Goal: Participate in discussion: Engage in conversation with other users on a specific topic

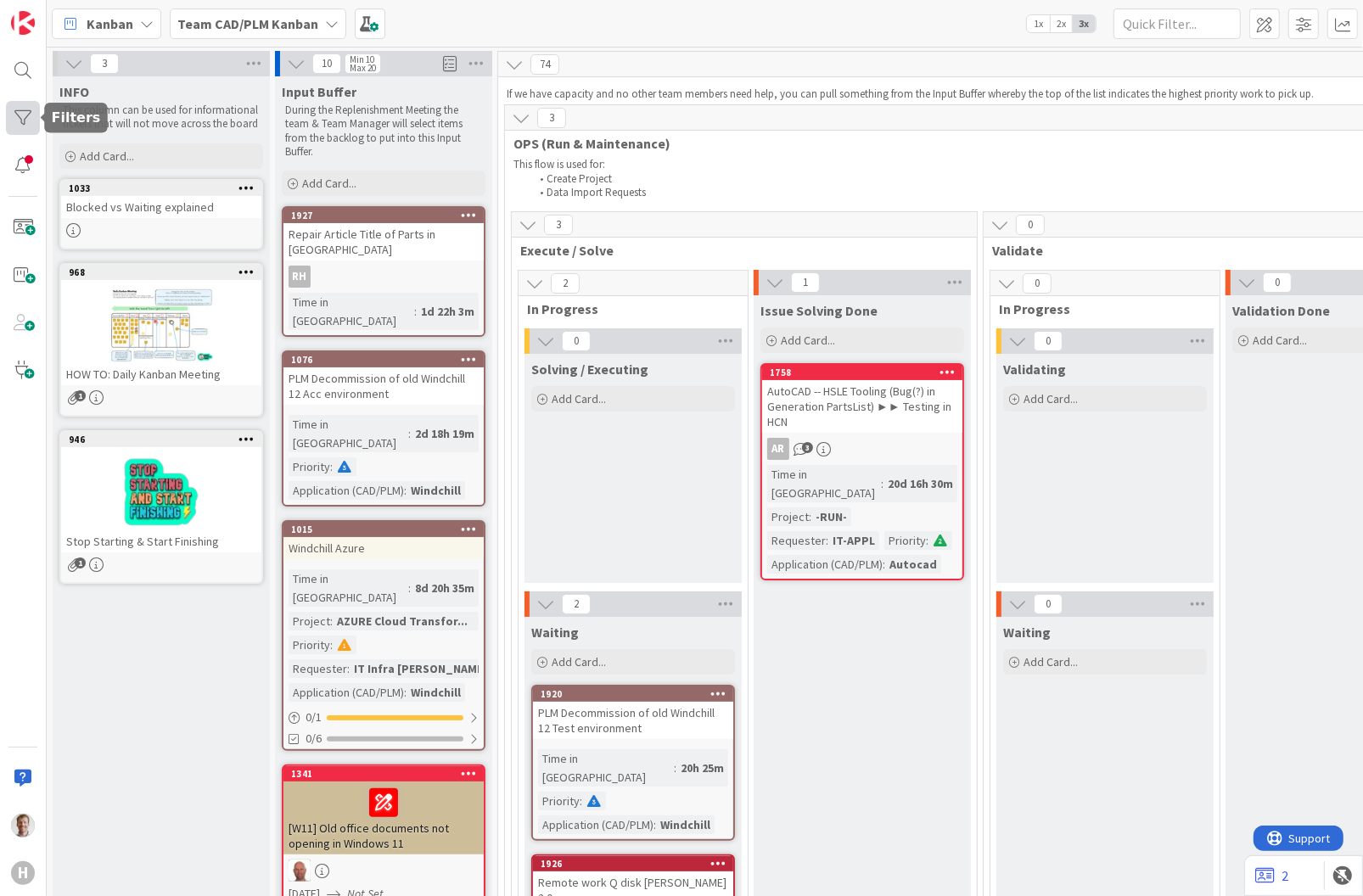
click at [11, 109] on div at bounding box center [23, 118] width 34 height 34
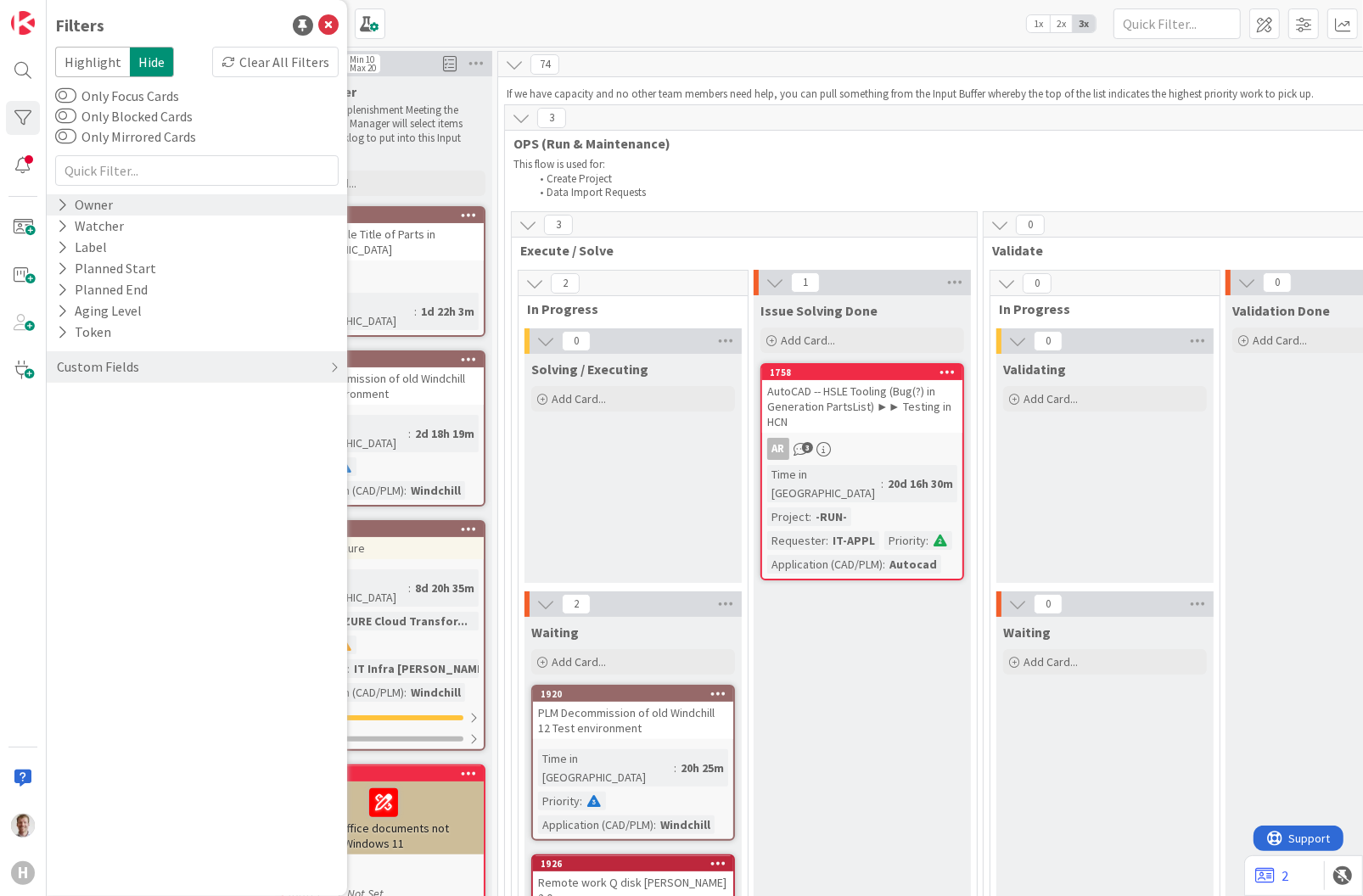
click at [70, 200] on div "Owner" at bounding box center [84, 205] width 59 height 21
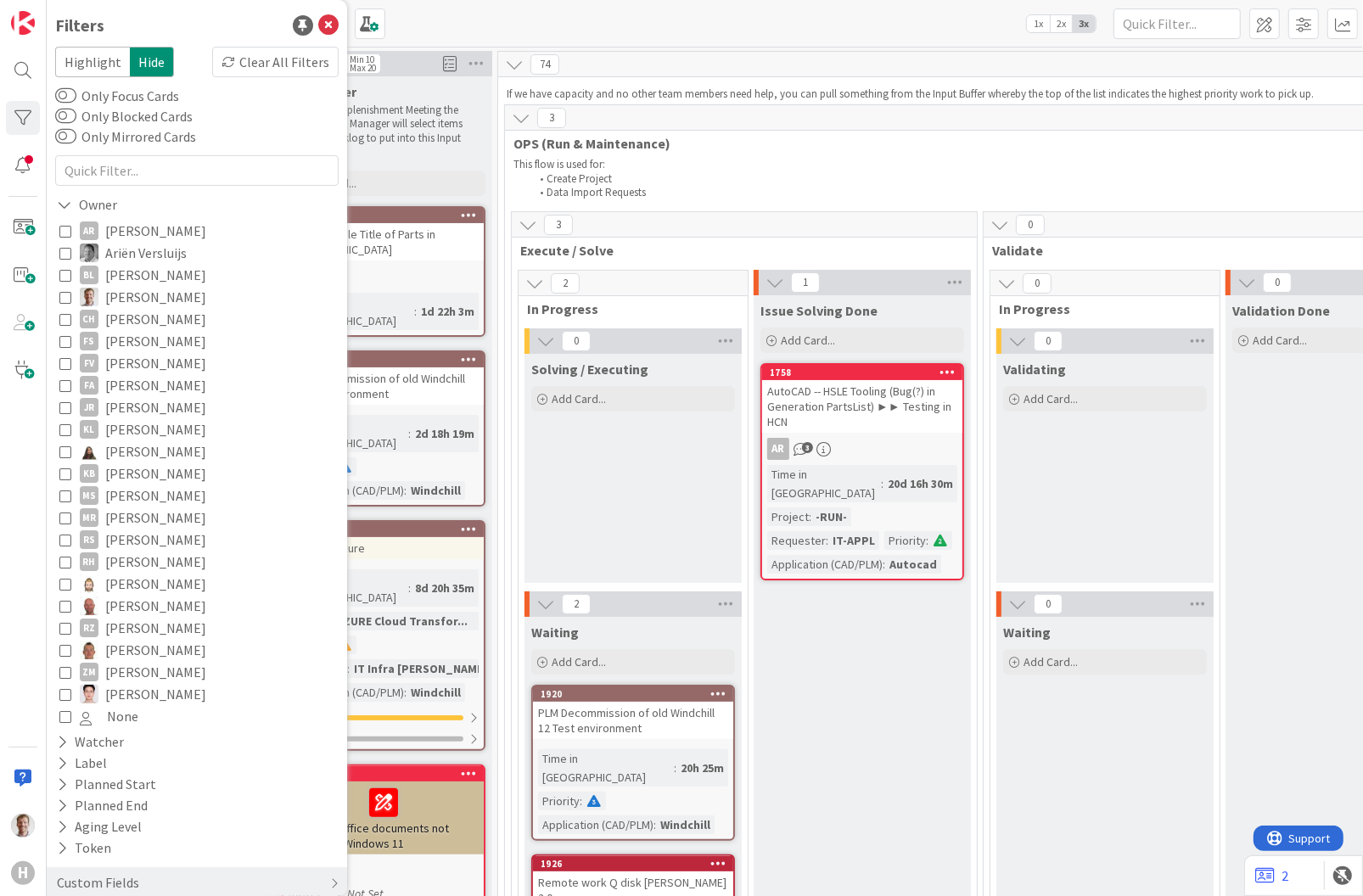
click at [71, 603] on icon at bounding box center [65, 605] width 11 height 11
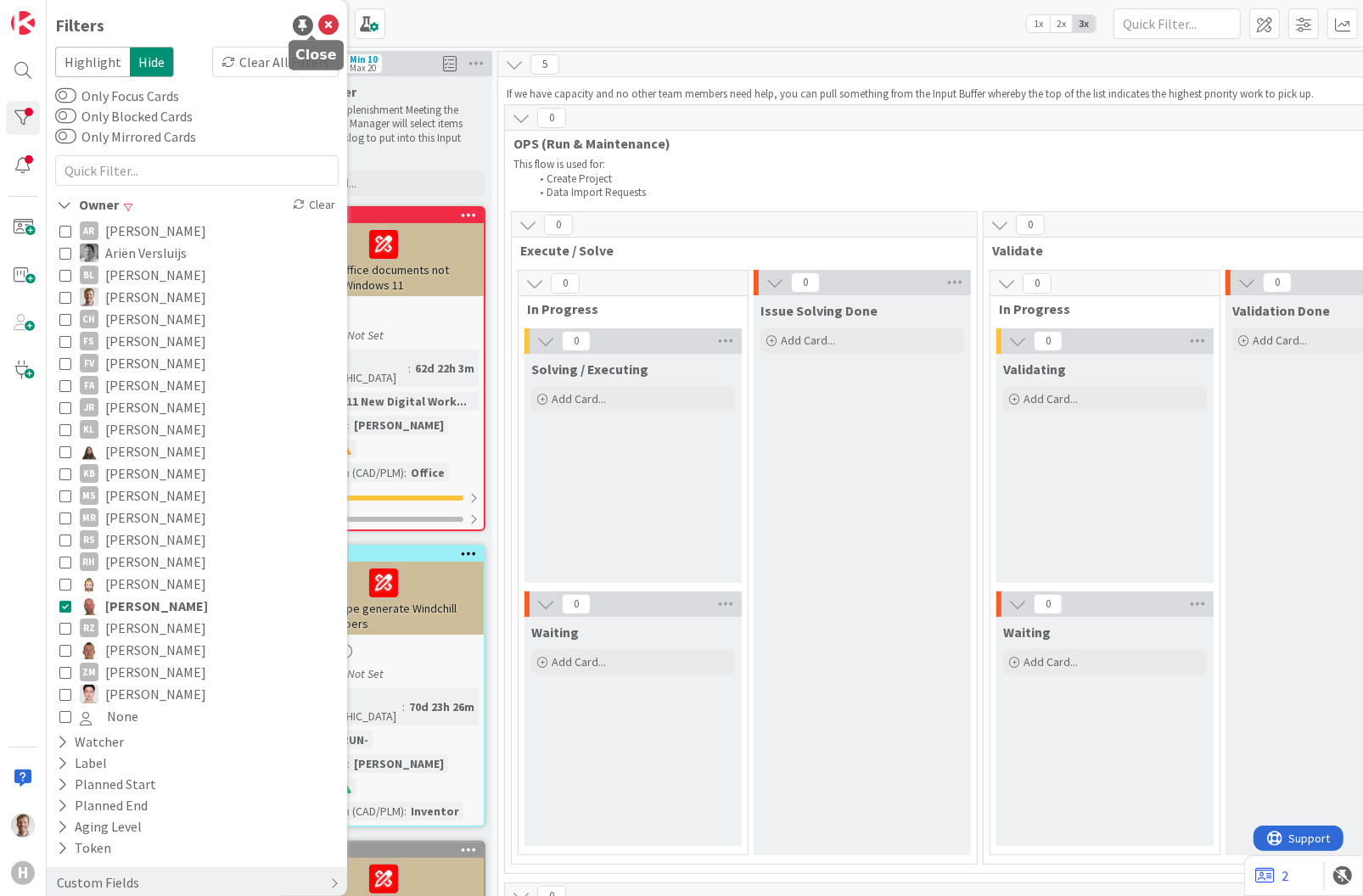
click at [318, 21] on icon at bounding box center [328, 25] width 20 height 20
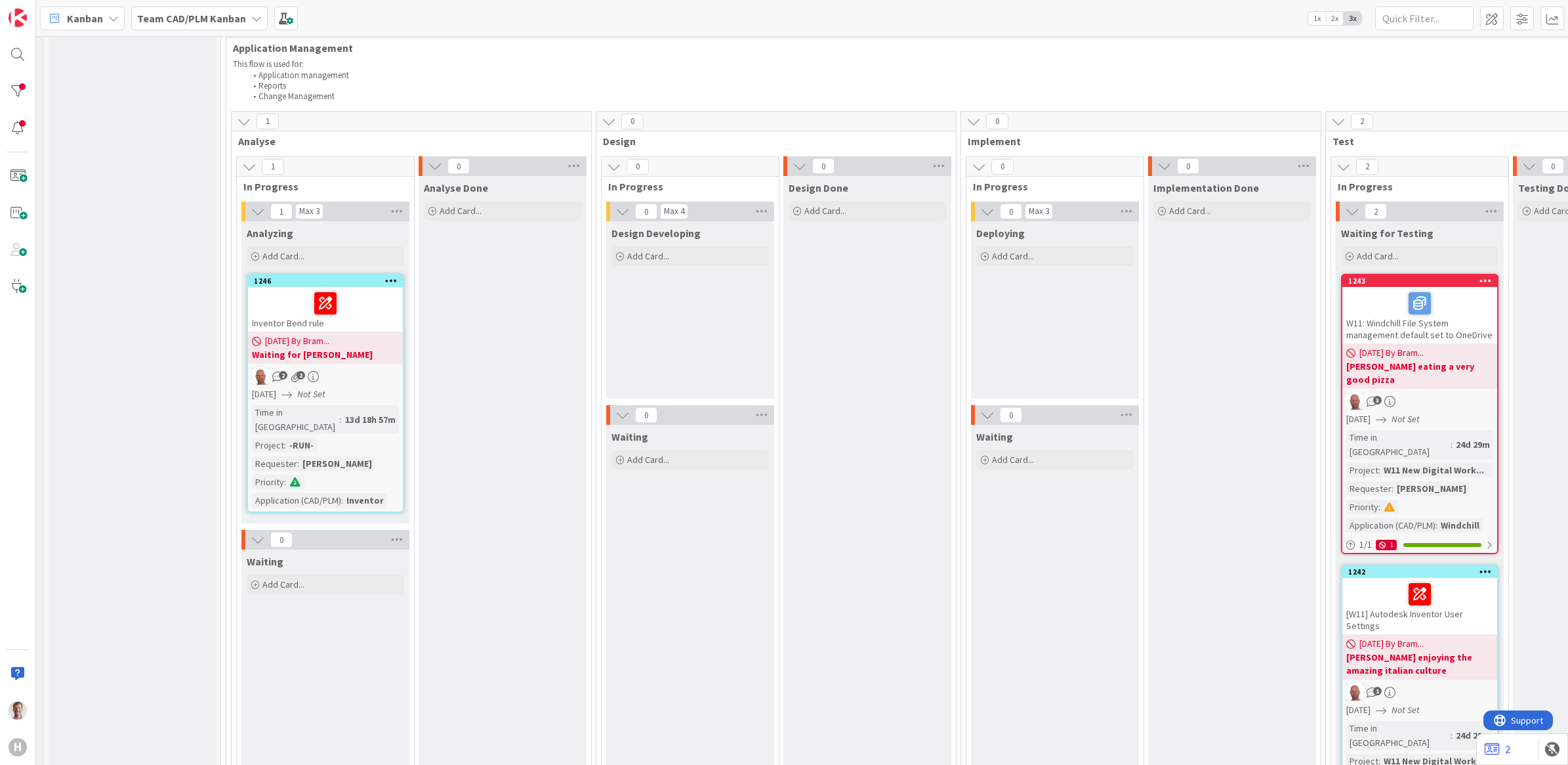
scroll to position [1313, 164]
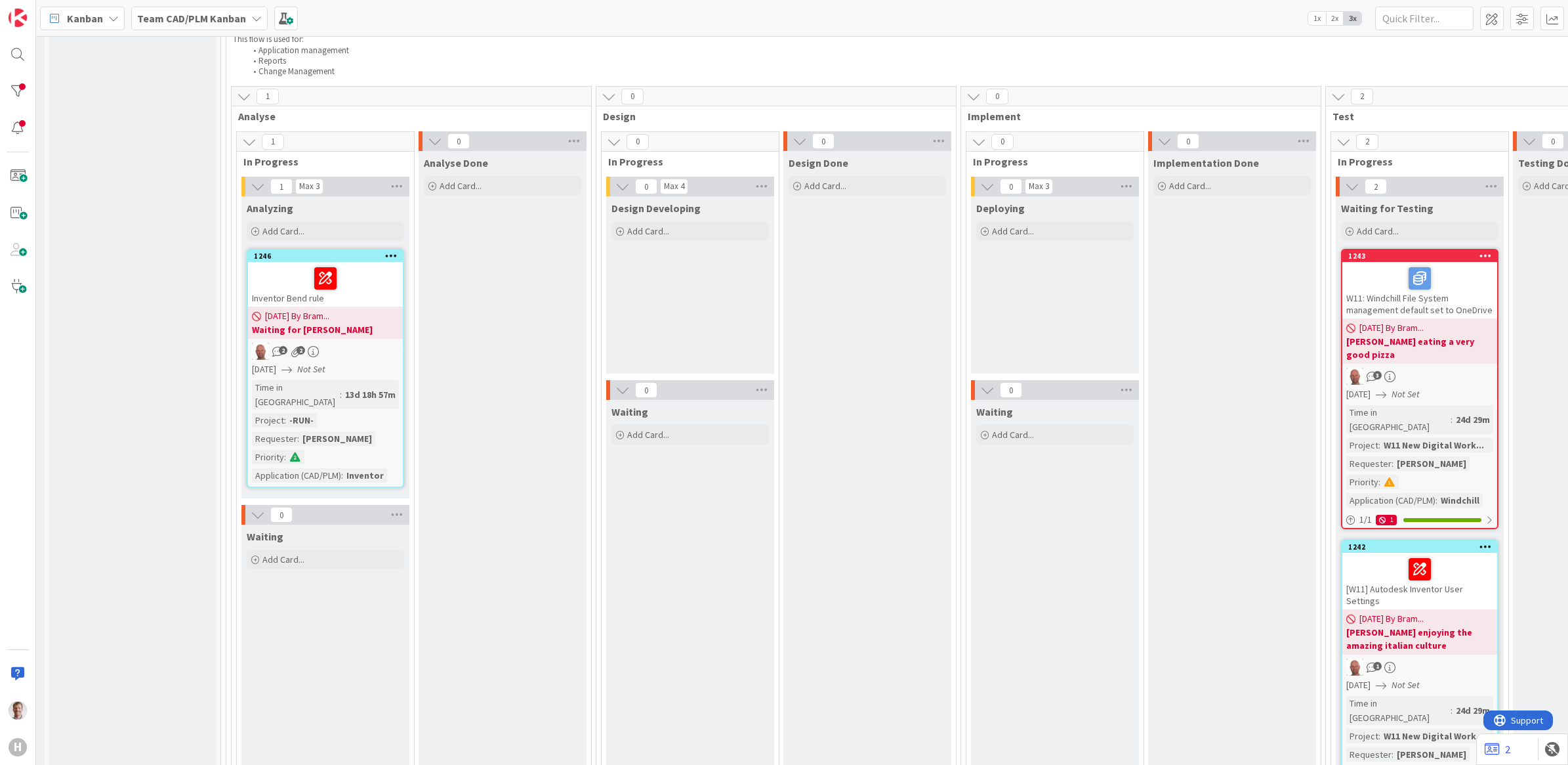
click at [364, 313] on div "[DATE] By Bram... Waiting for [PERSON_NAME]" at bounding box center [325, 322] width 155 height 32
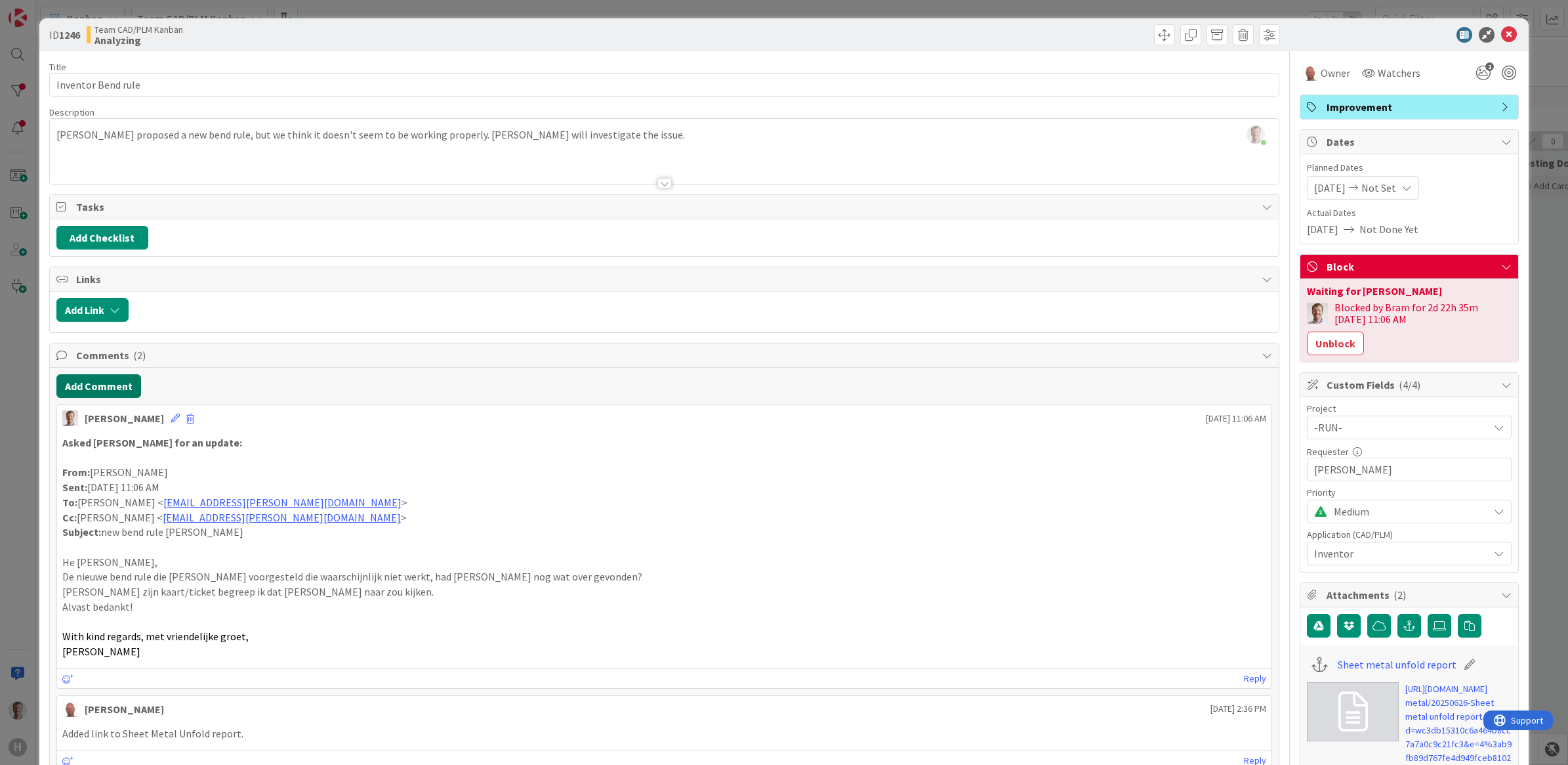
click at [103, 387] on button "Add Comment" at bounding box center [99, 386] width 85 height 24
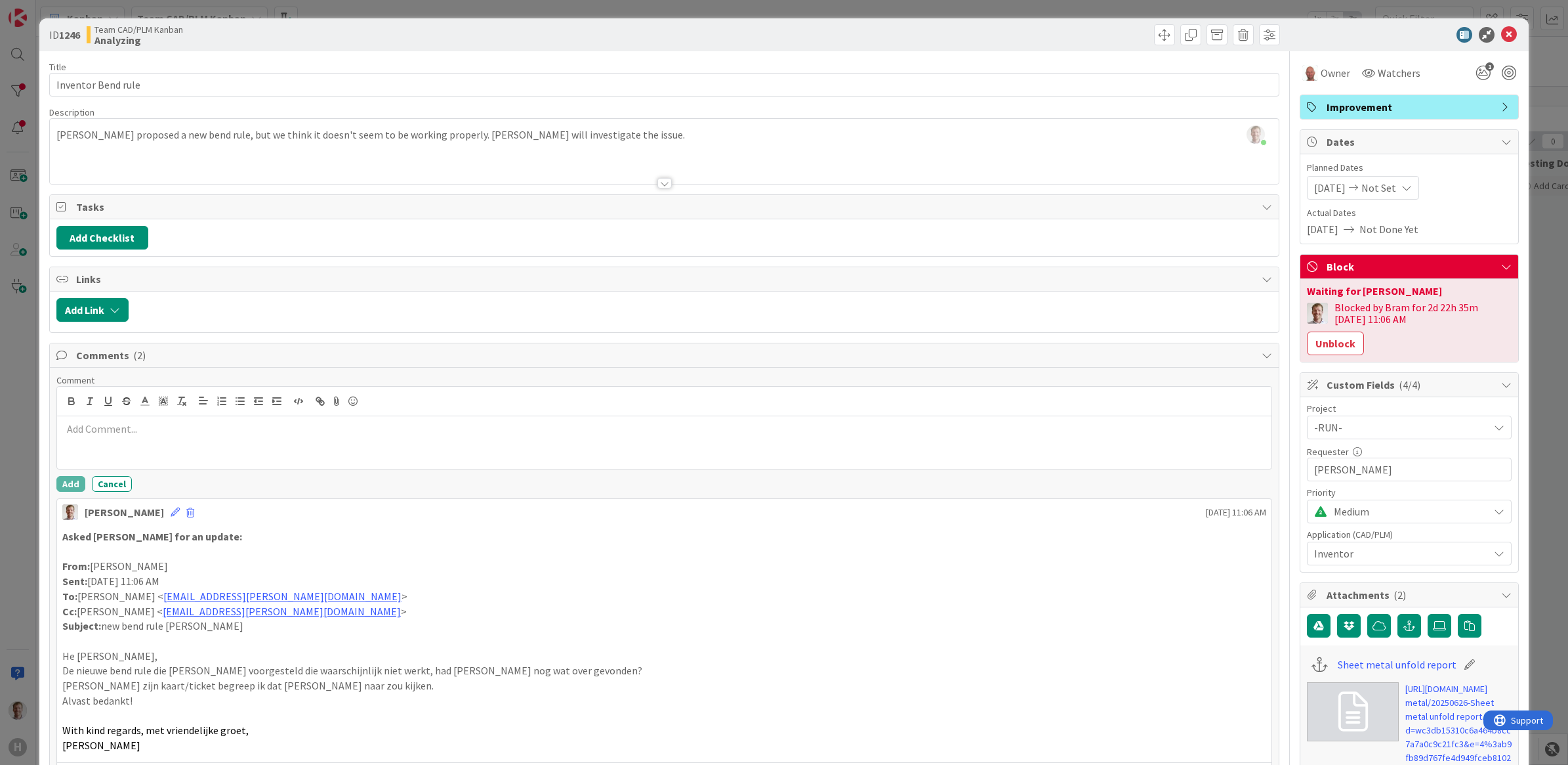
click at [183, 433] on p at bounding box center [665, 429] width 1205 height 15
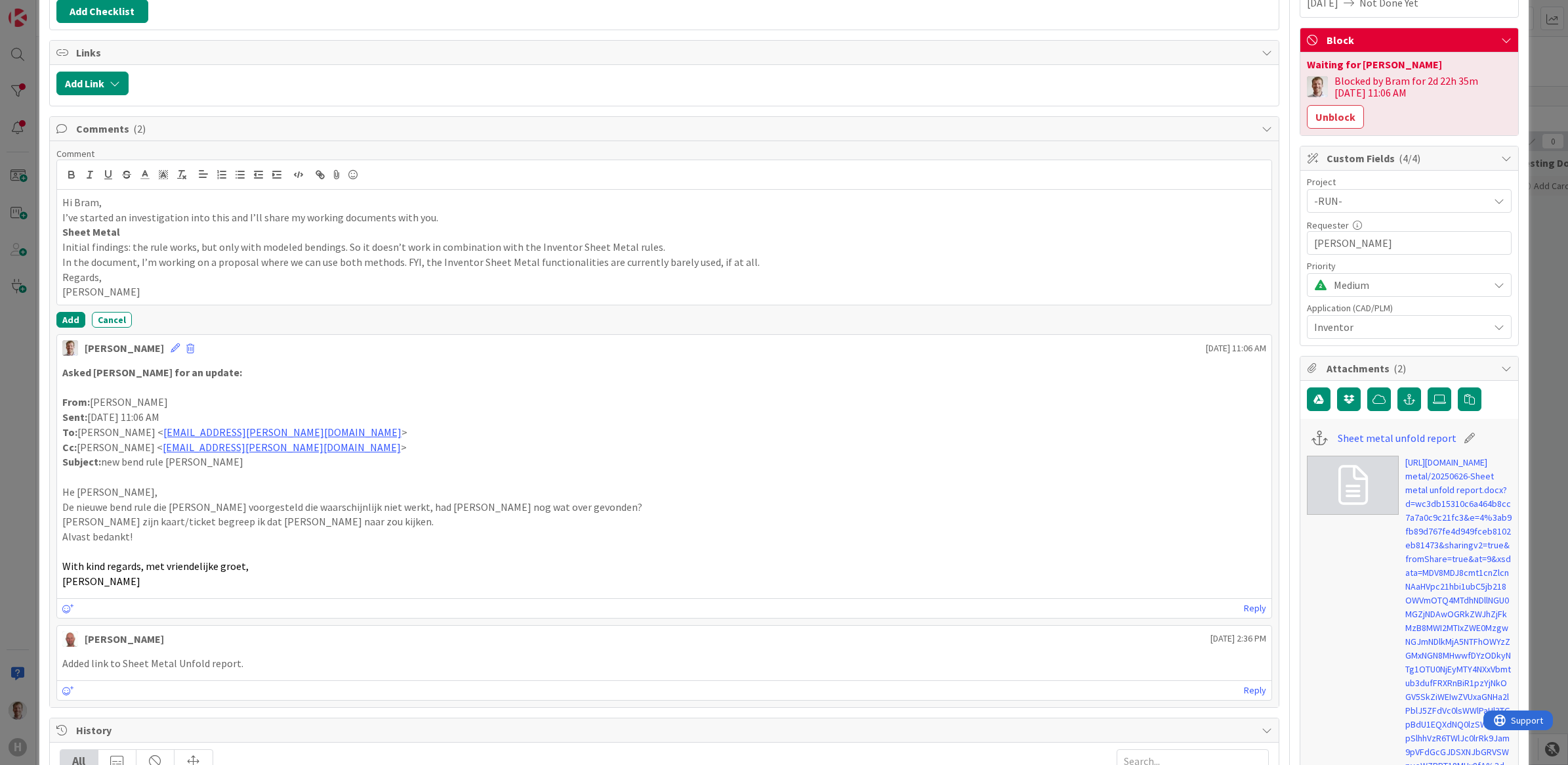
scroll to position [82, 0]
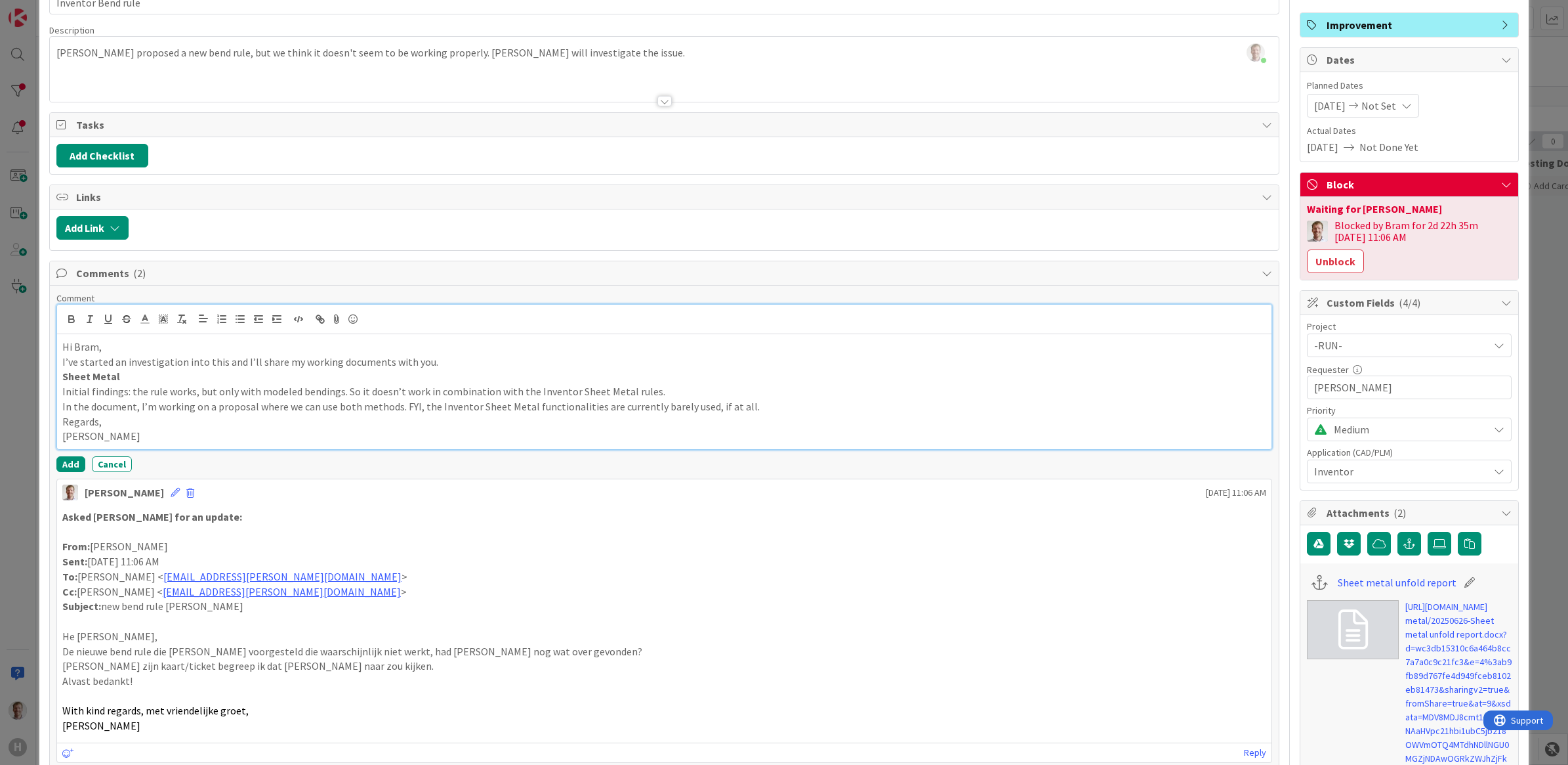
click at [62, 346] on p "Hi Bram," at bounding box center [665, 347] width 1205 height 15
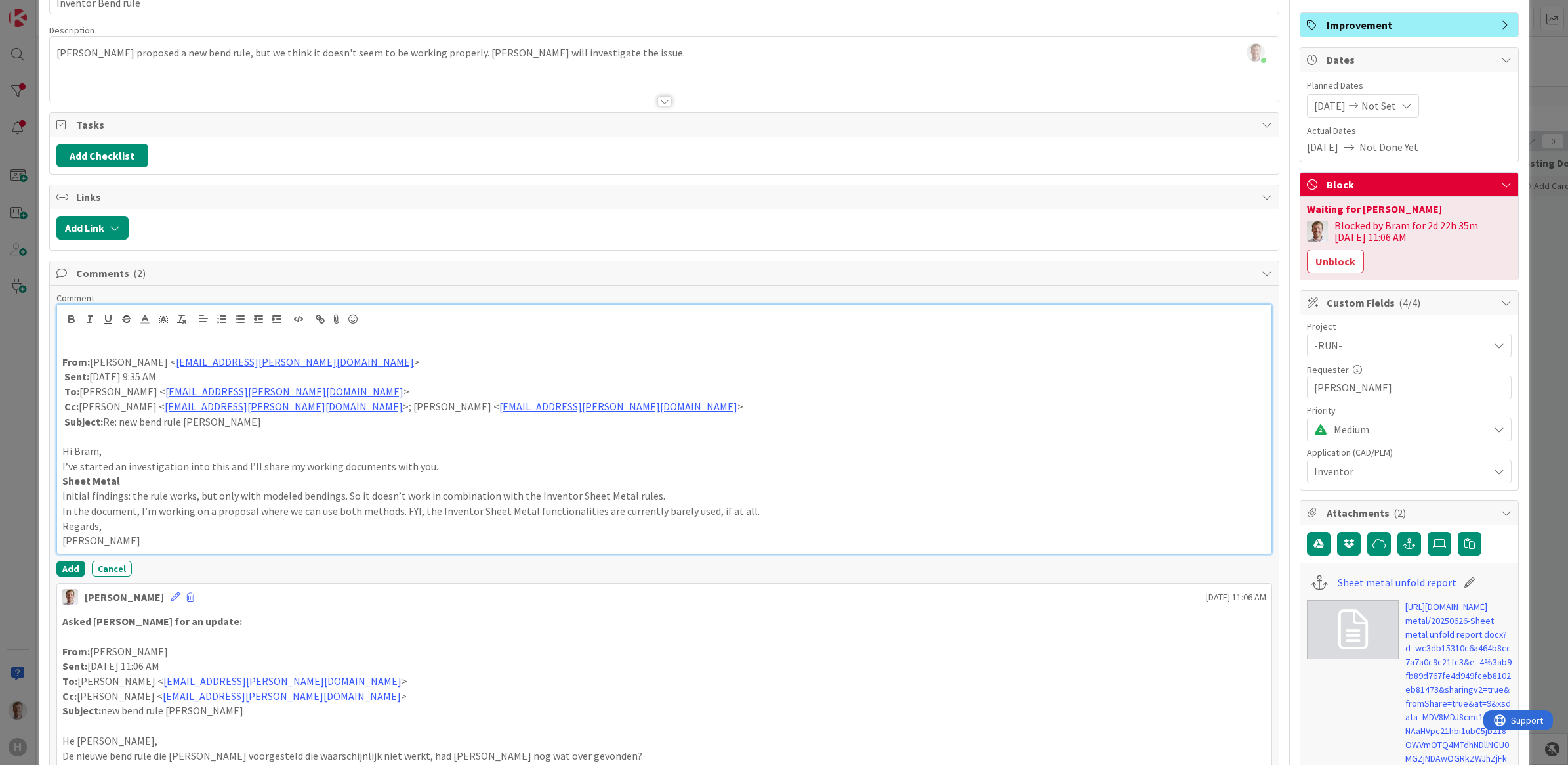
click at [100, 346] on p at bounding box center [665, 347] width 1205 height 15
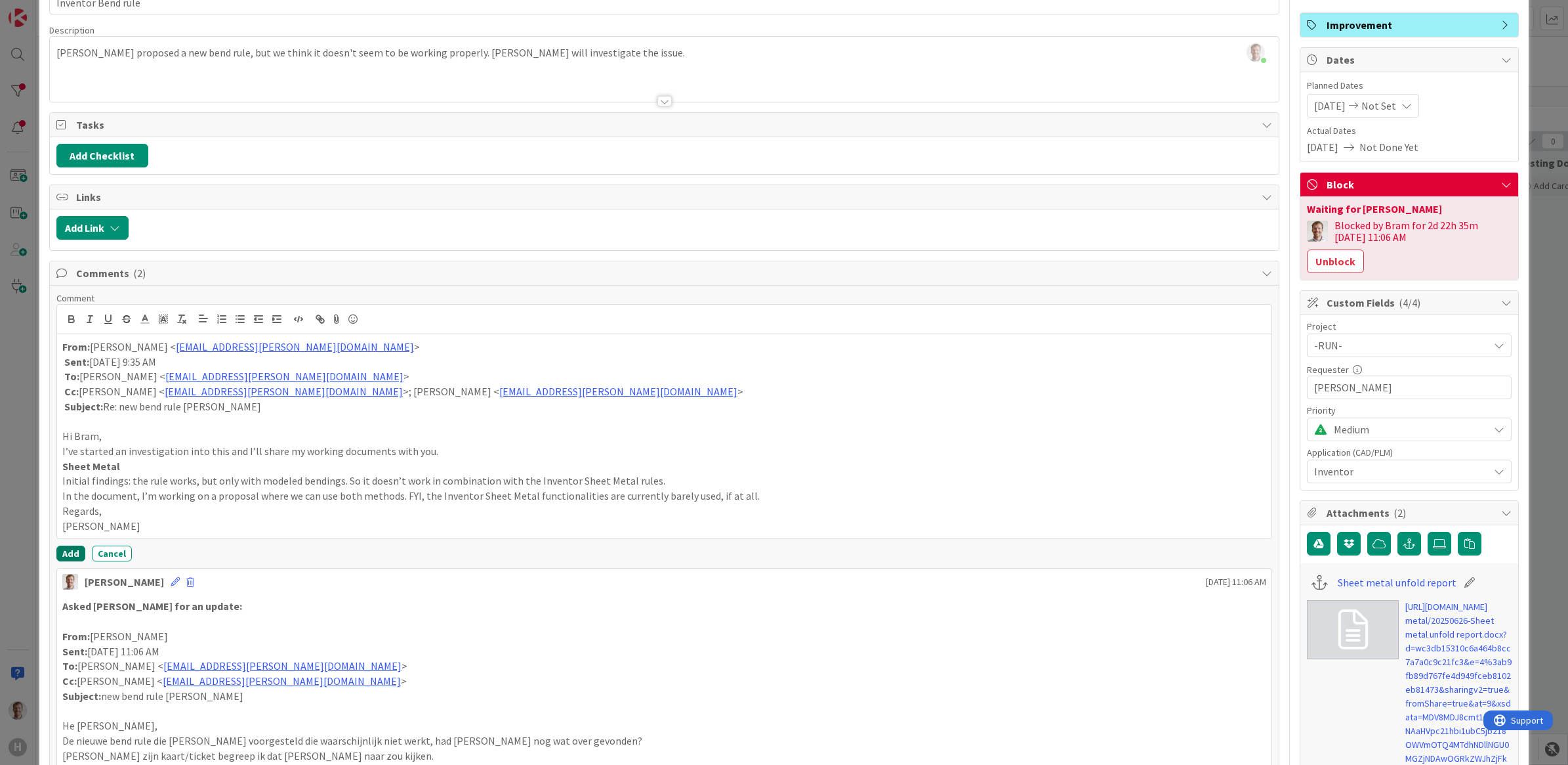
click at [70, 555] on button "Add" at bounding box center [71, 553] width 29 height 16
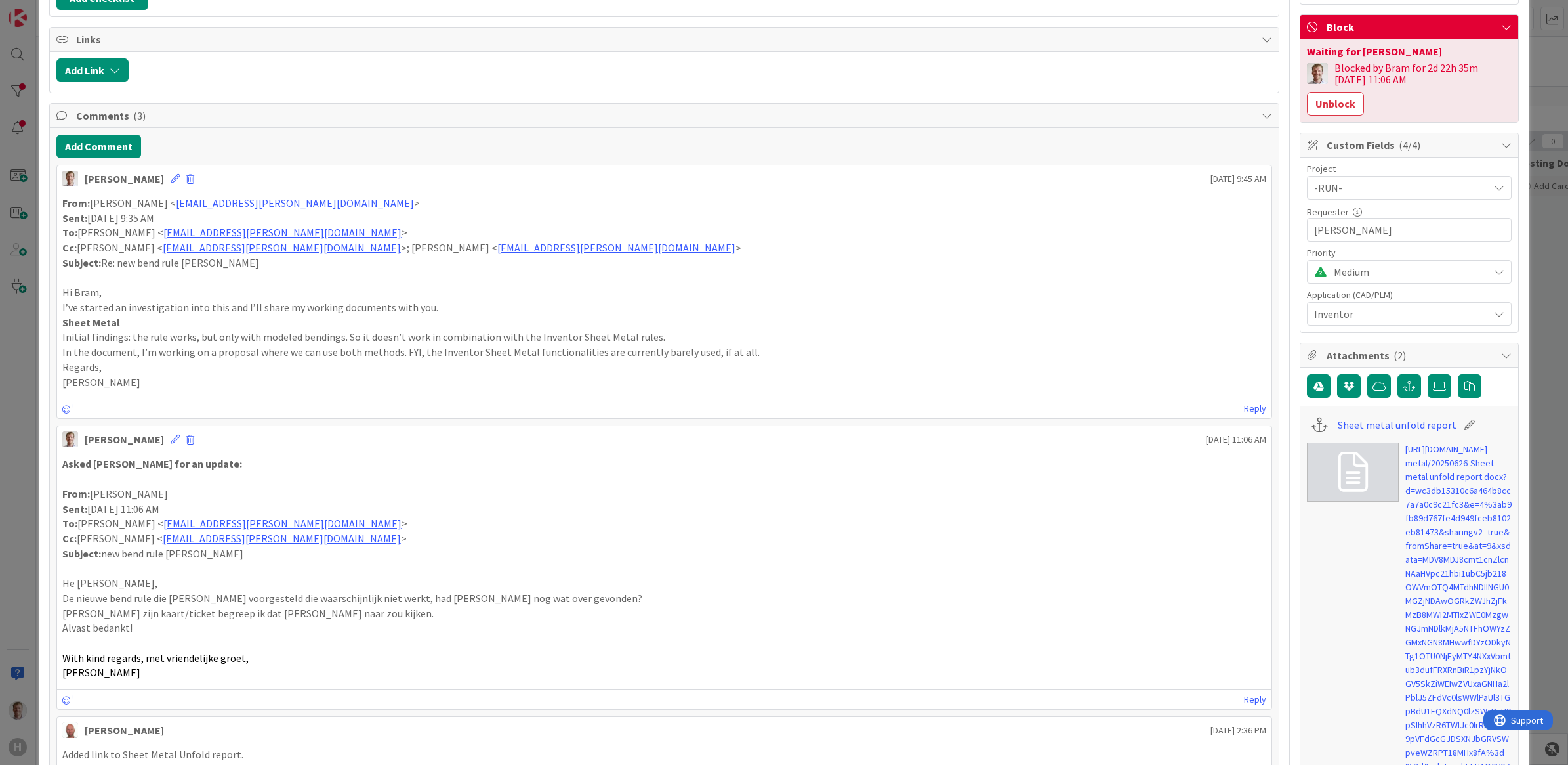
scroll to position [246, 0]
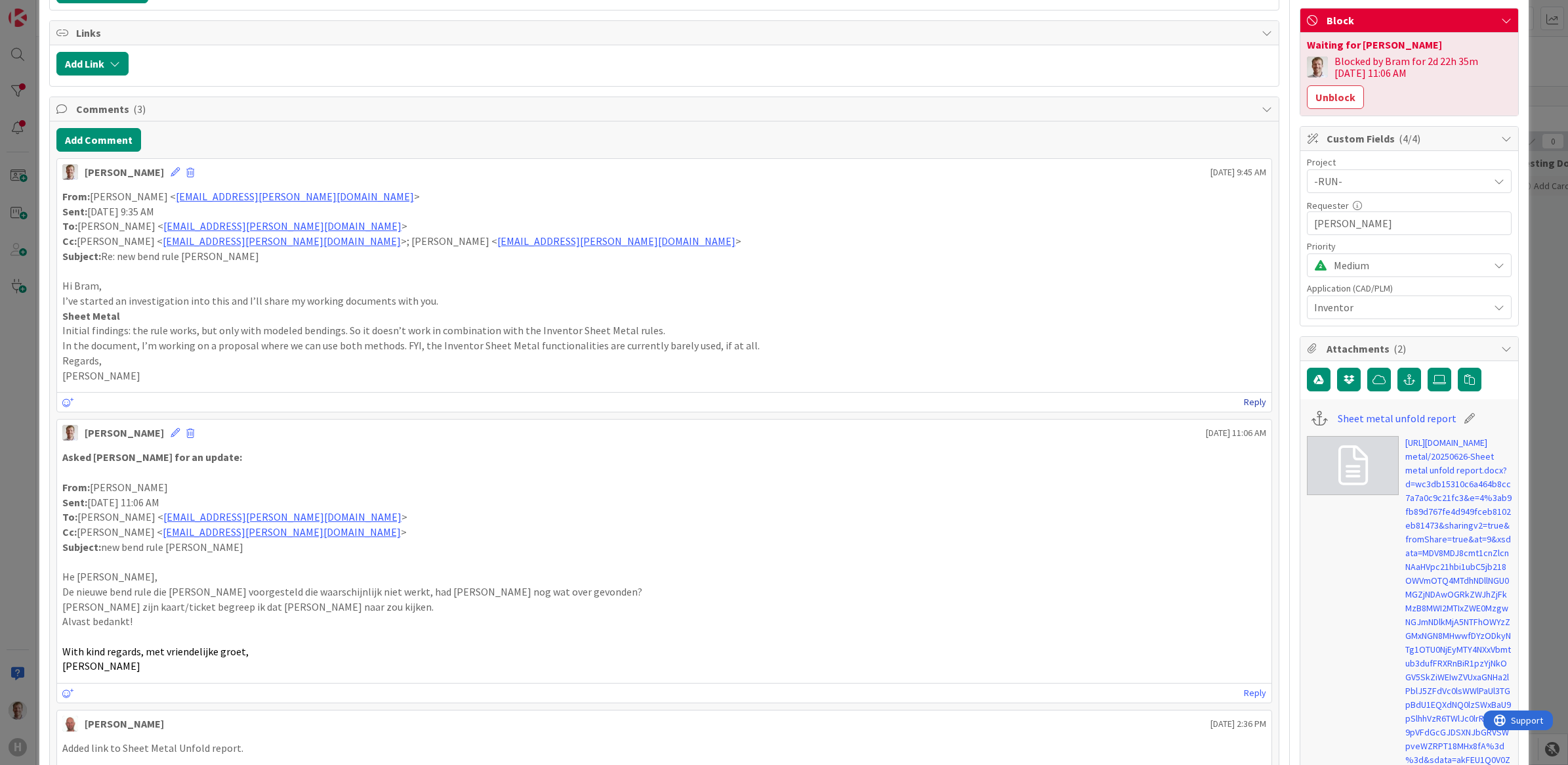
click at [1053, 402] on link "Reply" at bounding box center [1255, 402] width 23 height 16
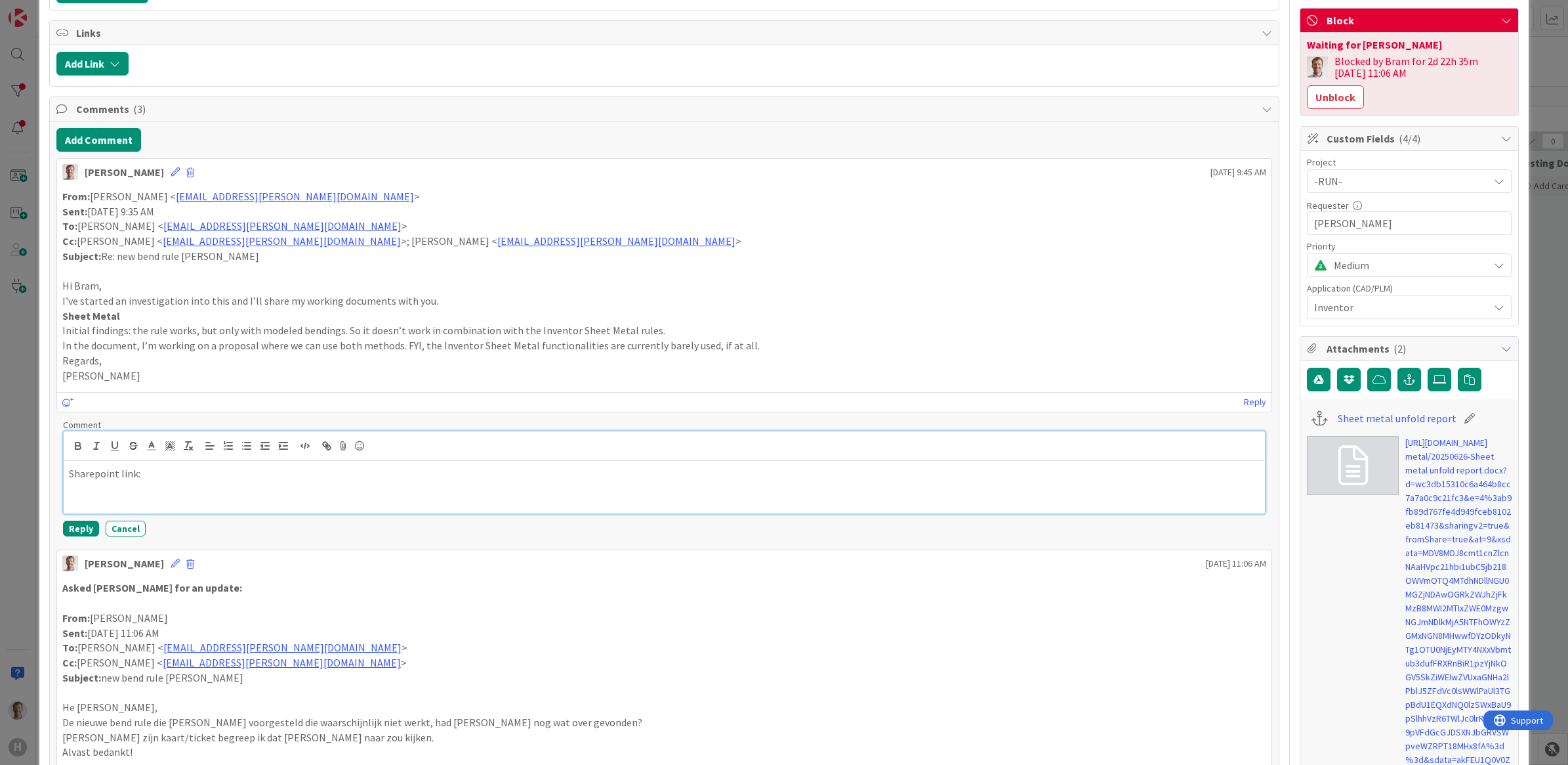
drag, startPoint x: 409, startPoint y: 512, endPoint x: 220, endPoint y: 502, distance: 189.3
click at [222, 504] on div "Sharepoint link:" at bounding box center [665, 487] width 1202 height 53
click at [74, 530] on button "Reply" at bounding box center [81, 528] width 36 height 16
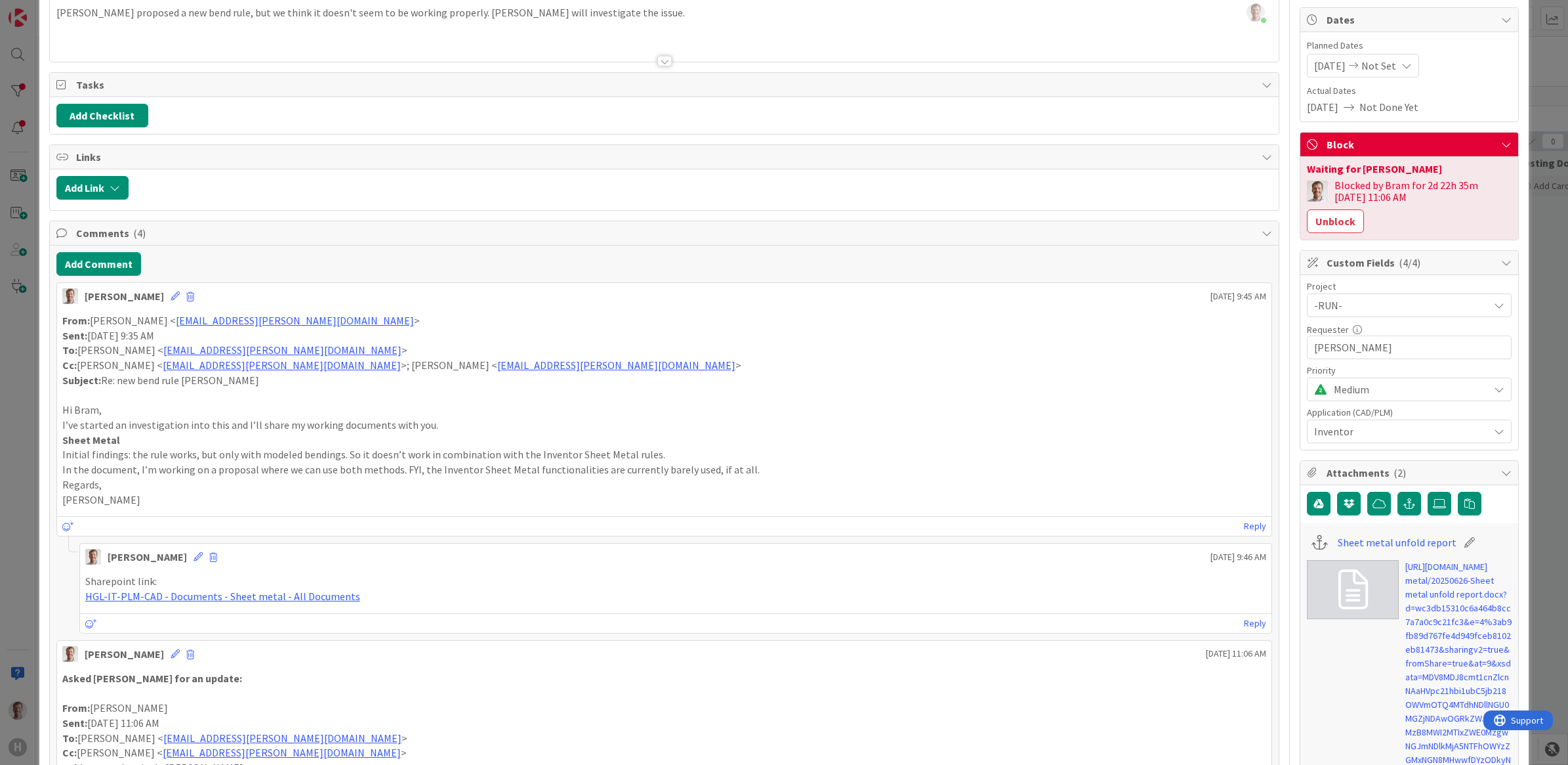
scroll to position [0, 0]
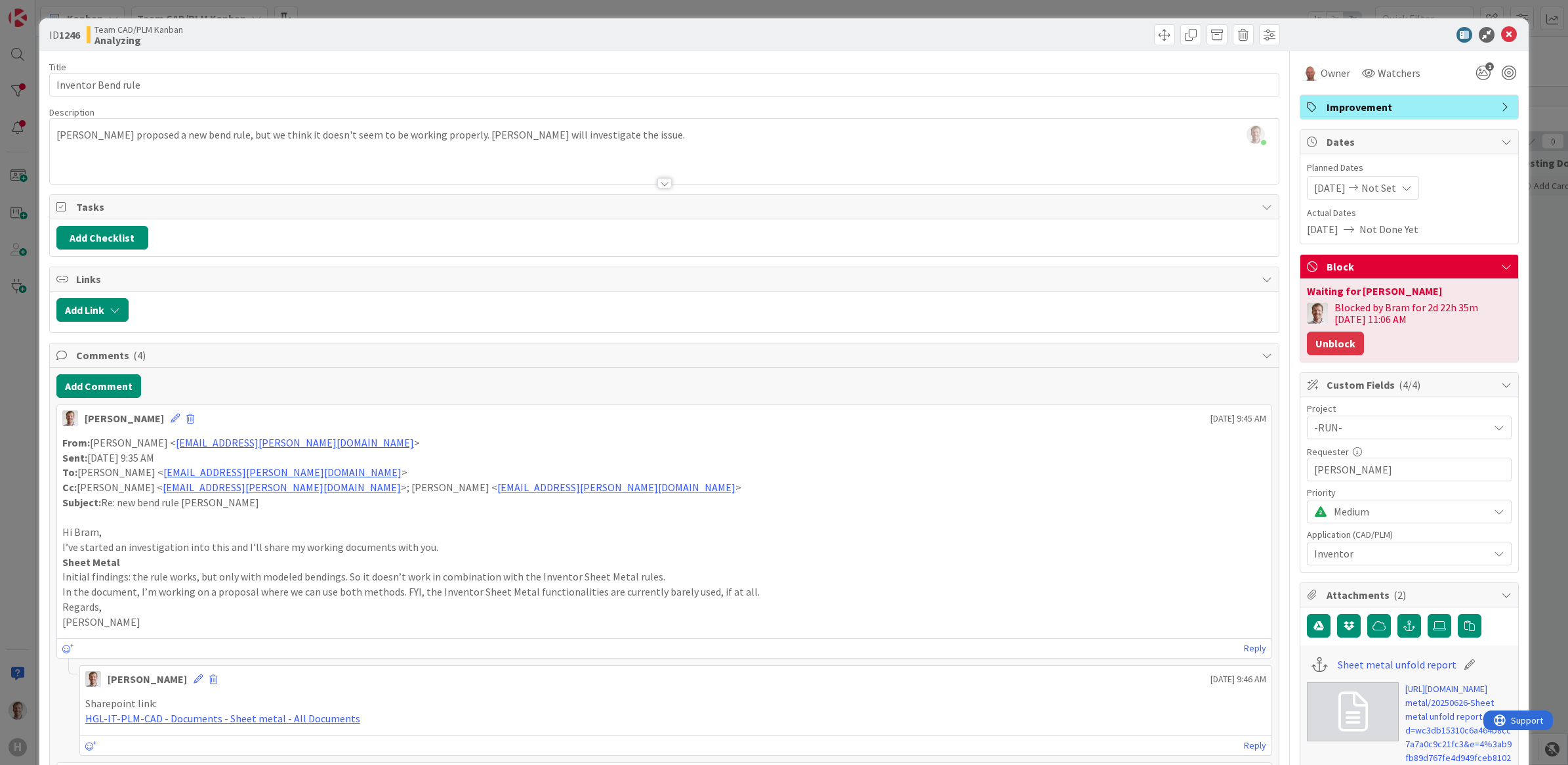
click at [1053, 346] on button "Unblock" at bounding box center [1335, 343] width 57 height 24
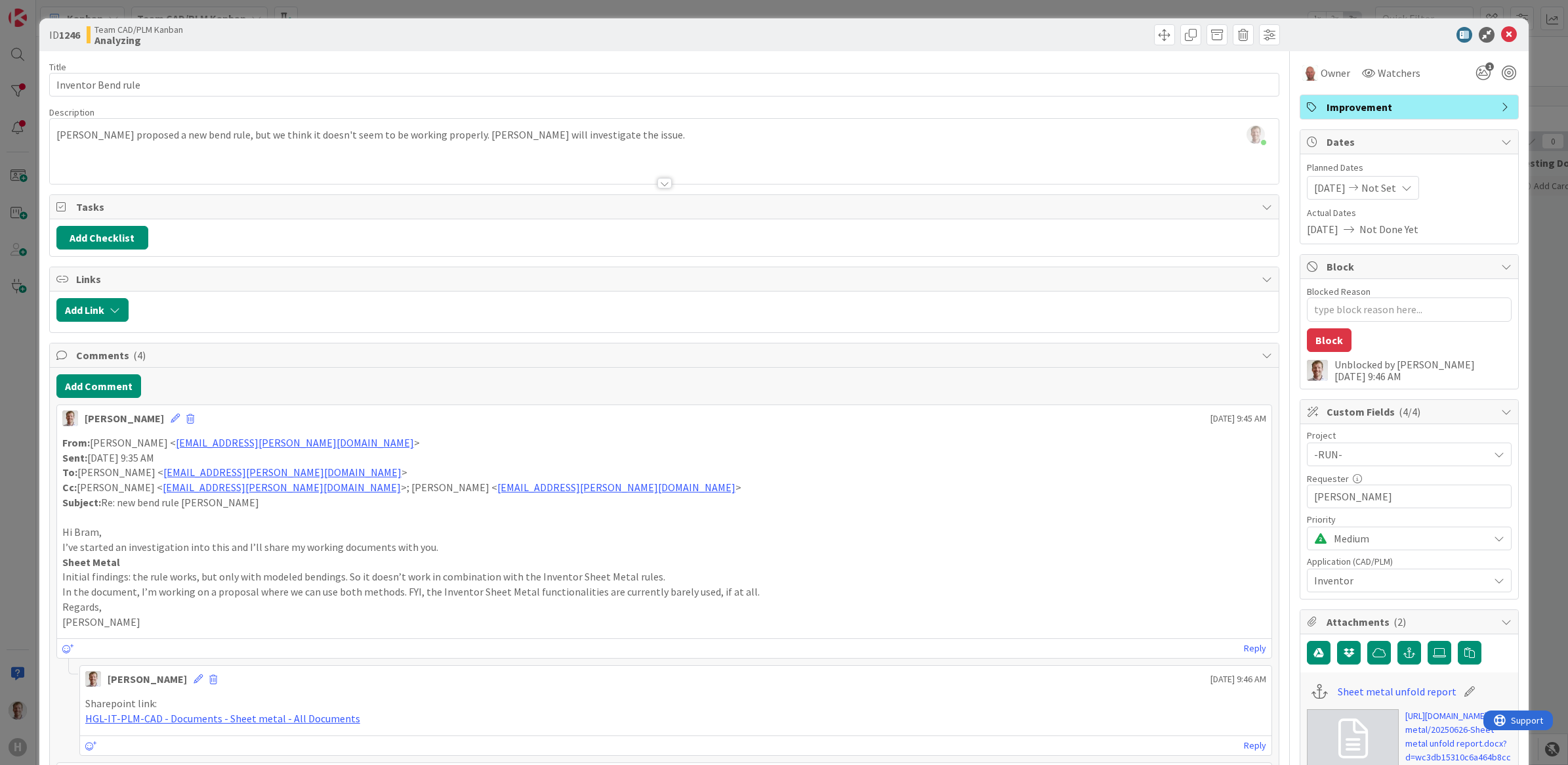
type textarea "x"
click at [1053, 31] on icon at bounding box center [1509, 34] width 16 height 16
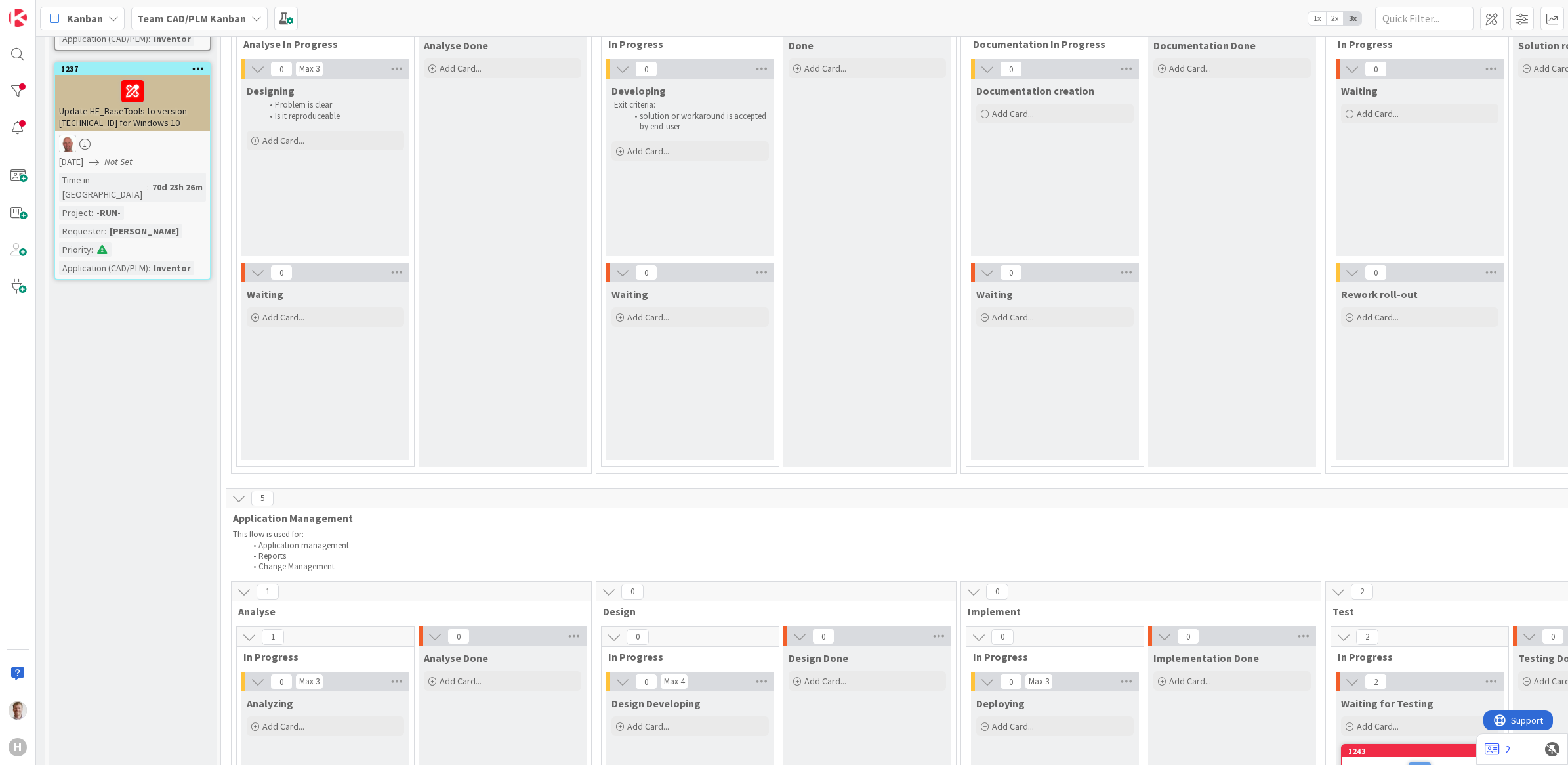
scroll to position [656, 164]
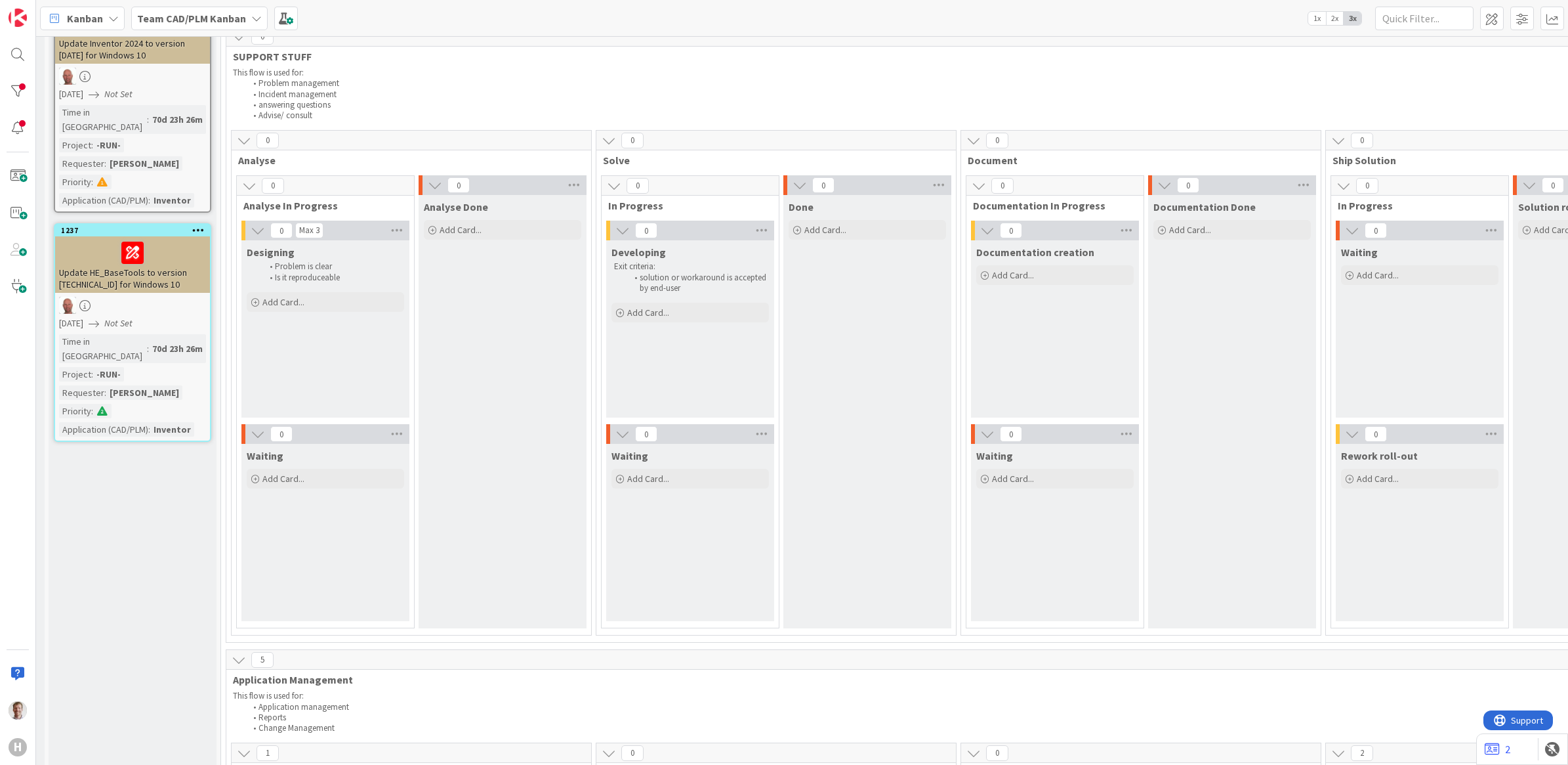
click at [796, 18] on div "Kanban Team CAD/PLM Kanban 1x 2x 3x" at bounding box center [802, 18] width 1532 height 36
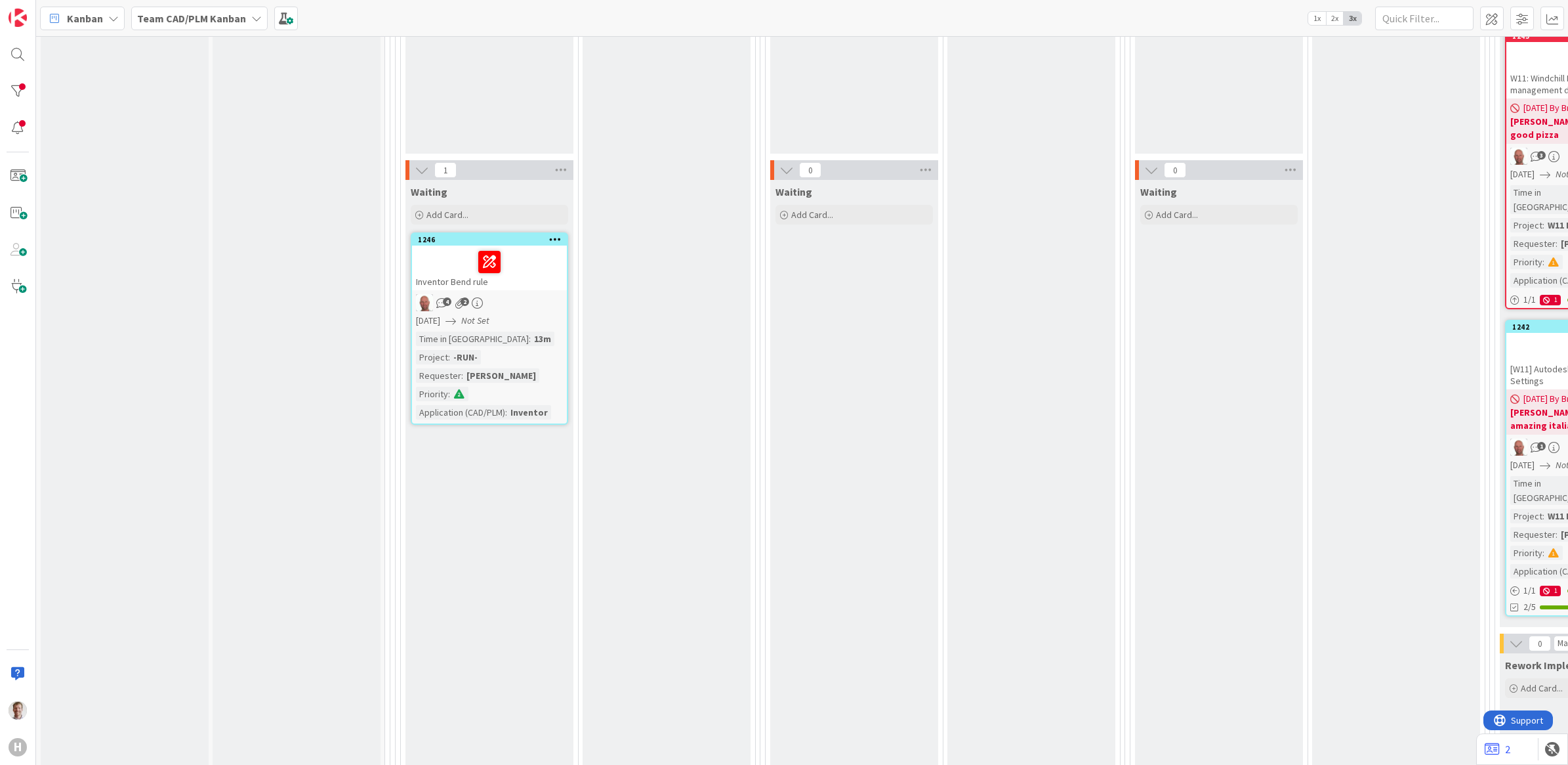
scroll to position [1559, 0]
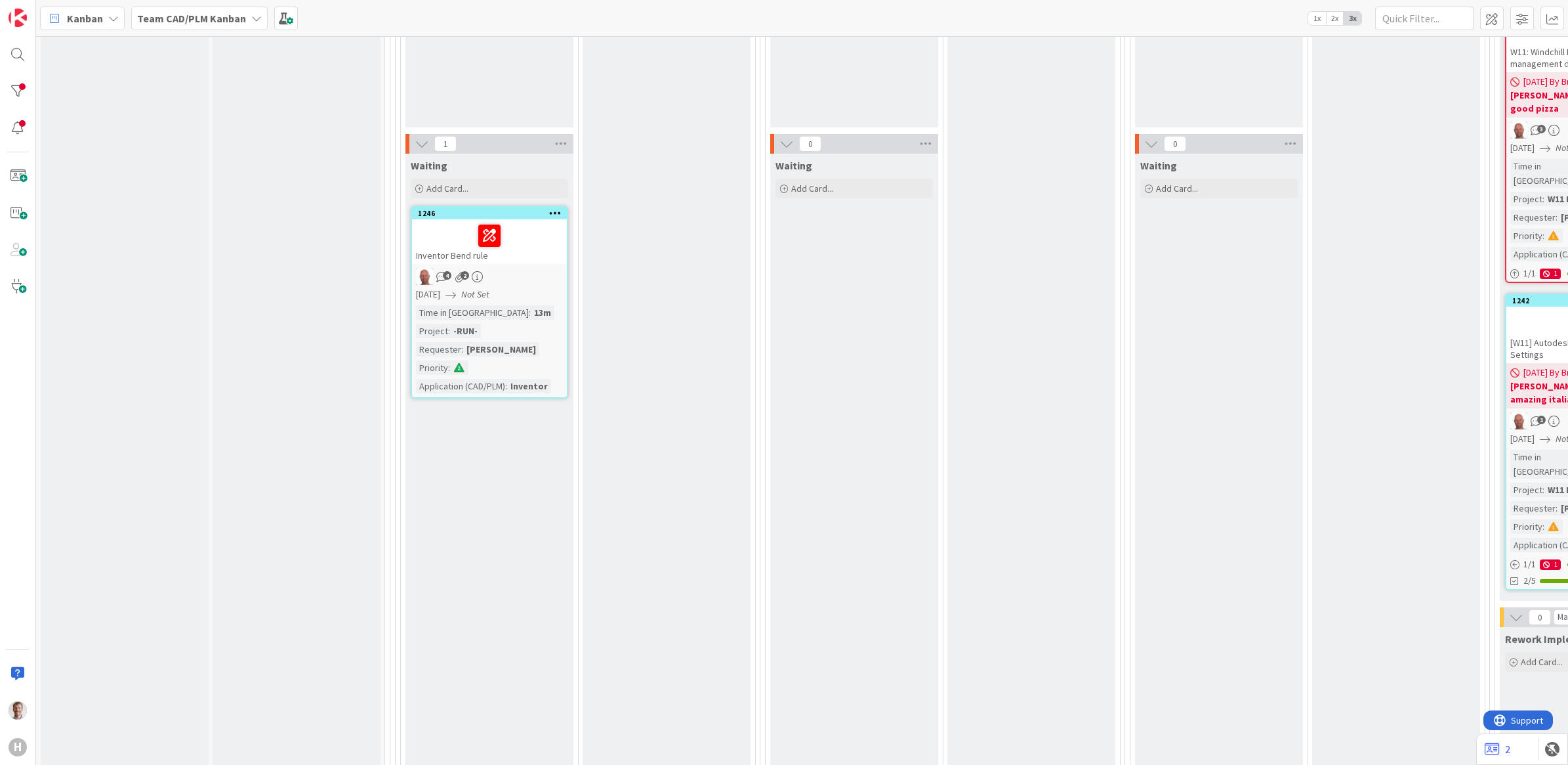
click at [545, 238] on div at bounding box center [489, 235] width 147 height 27
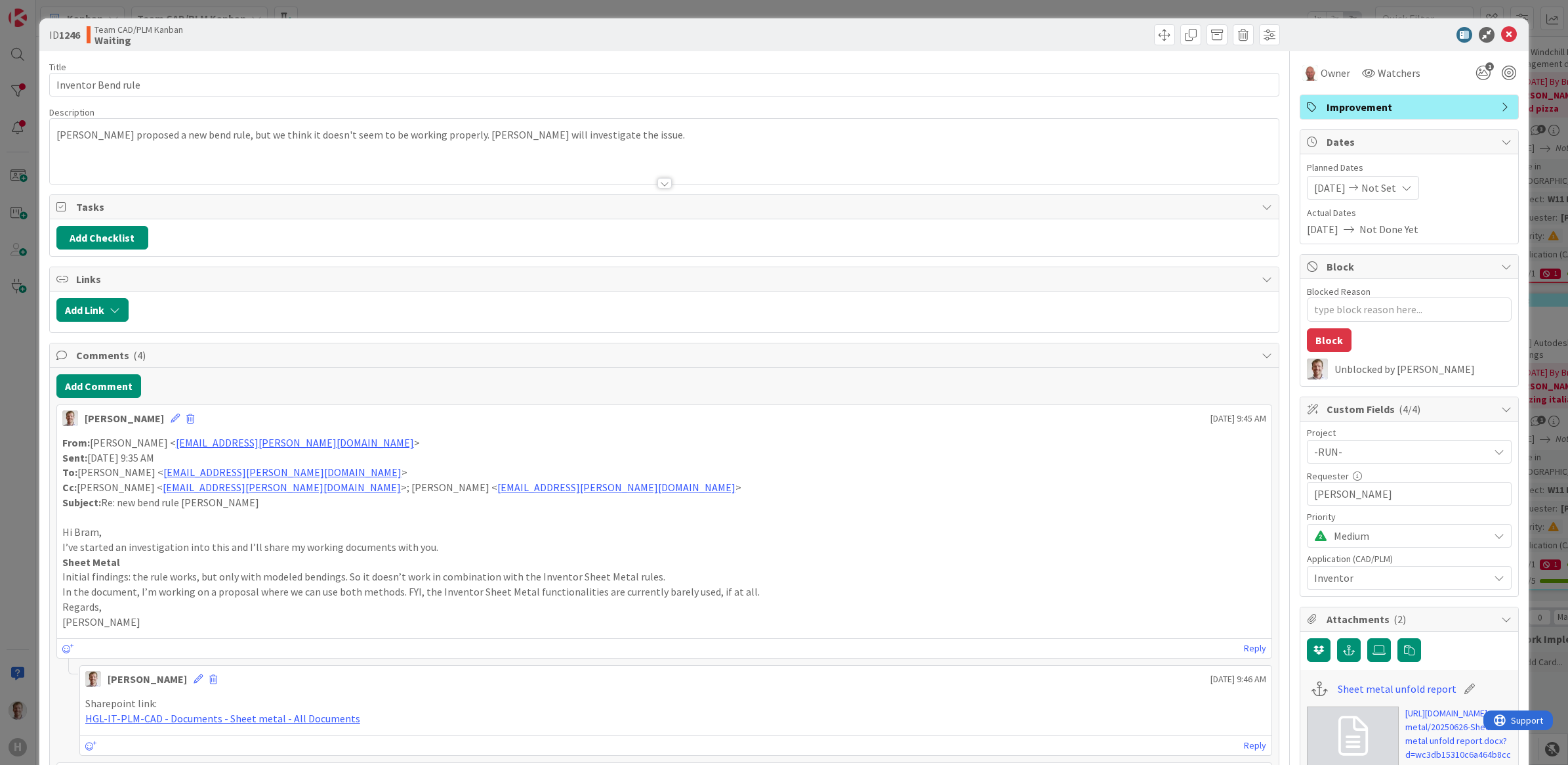
type textarea "x"
click at [95, 388] on button "Add Comment" at bounding box center [99, 386] width 85 height 24
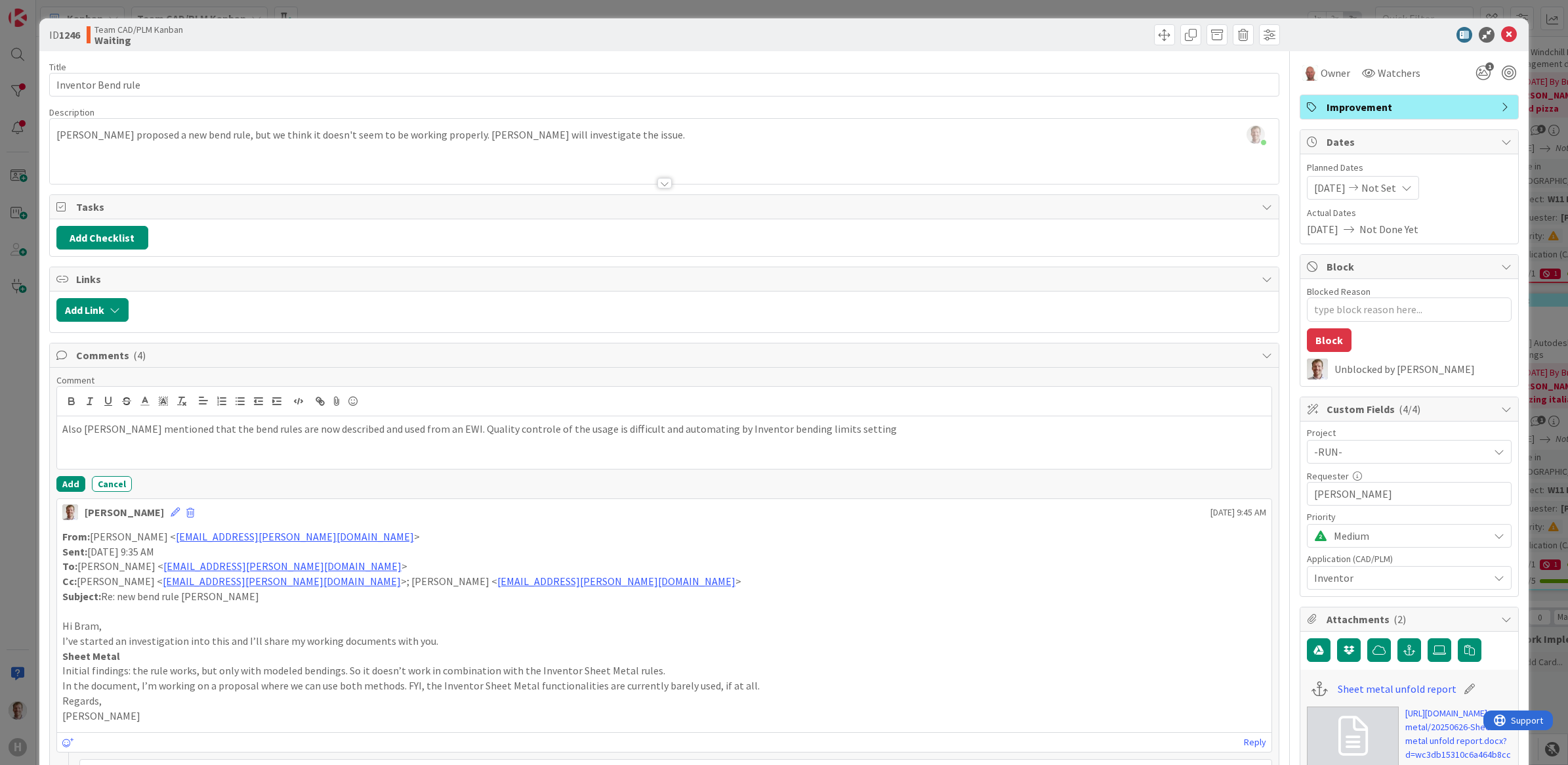
click at [683, 431] on p "Also Danny mentioned that the bend rules are now described and used from an EWI…" at bounding box center [665, 429] width 1205 height 15
drag, startPoint x: 808, startPoint y: 435, endPoint x: 935, endPoint y: 442, distance: 127.2
click at [935, 442] on div "Also Danny mentioned that the bend rules are now described and used from an EWI…" at bounding box center [664, 442] width 1215 height 53
drag, startPoint x: 72, startPoint y: 461, endPoint x: 330, endPoint y: 467, distance: 258.1
click at [330, 466] on p "EWI" at bounding box center [665, 458] width 1205 height 15
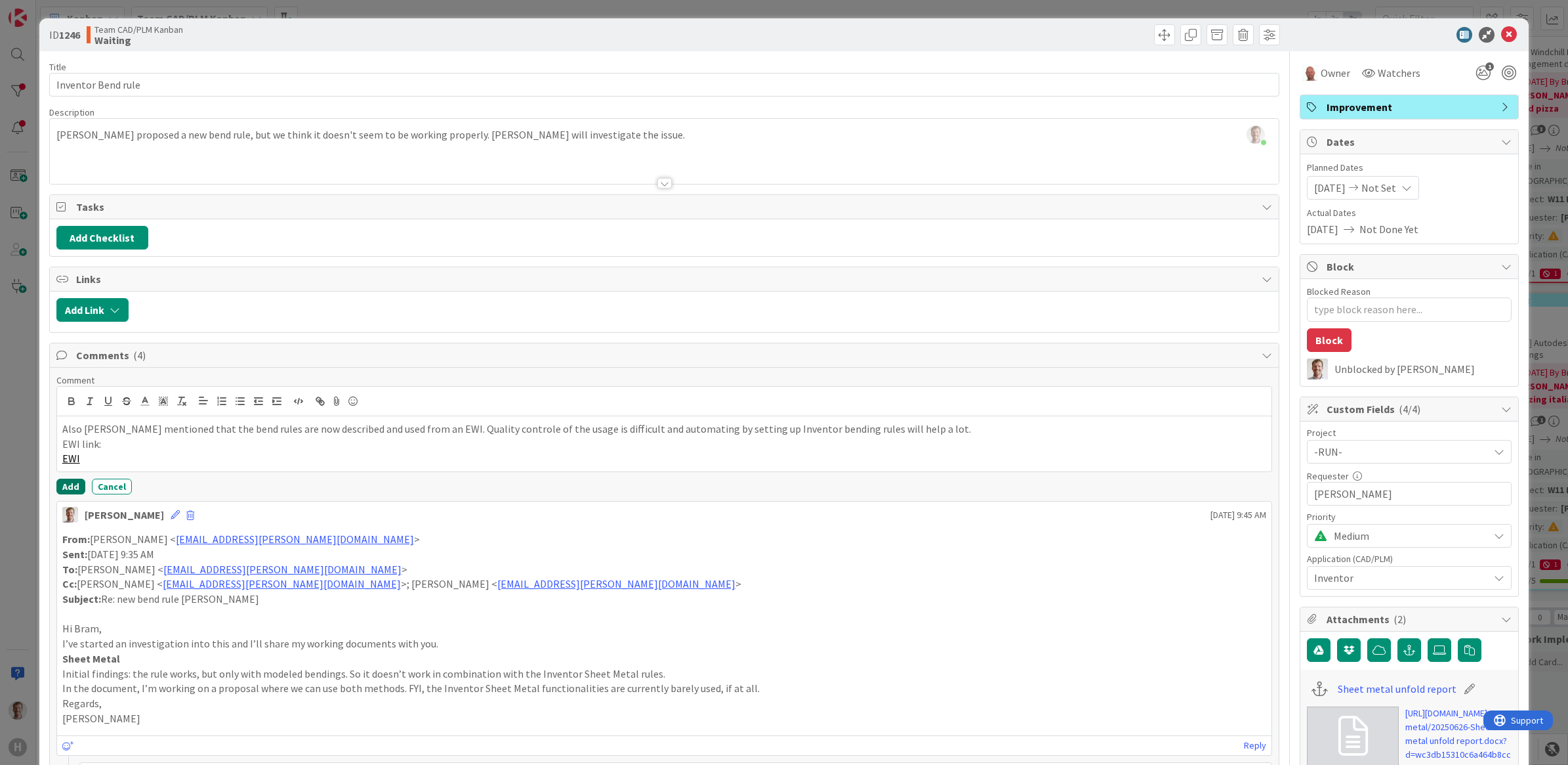
click at [63, 484] on button "Add" at bounding box center [71, 486] width 29 height 16
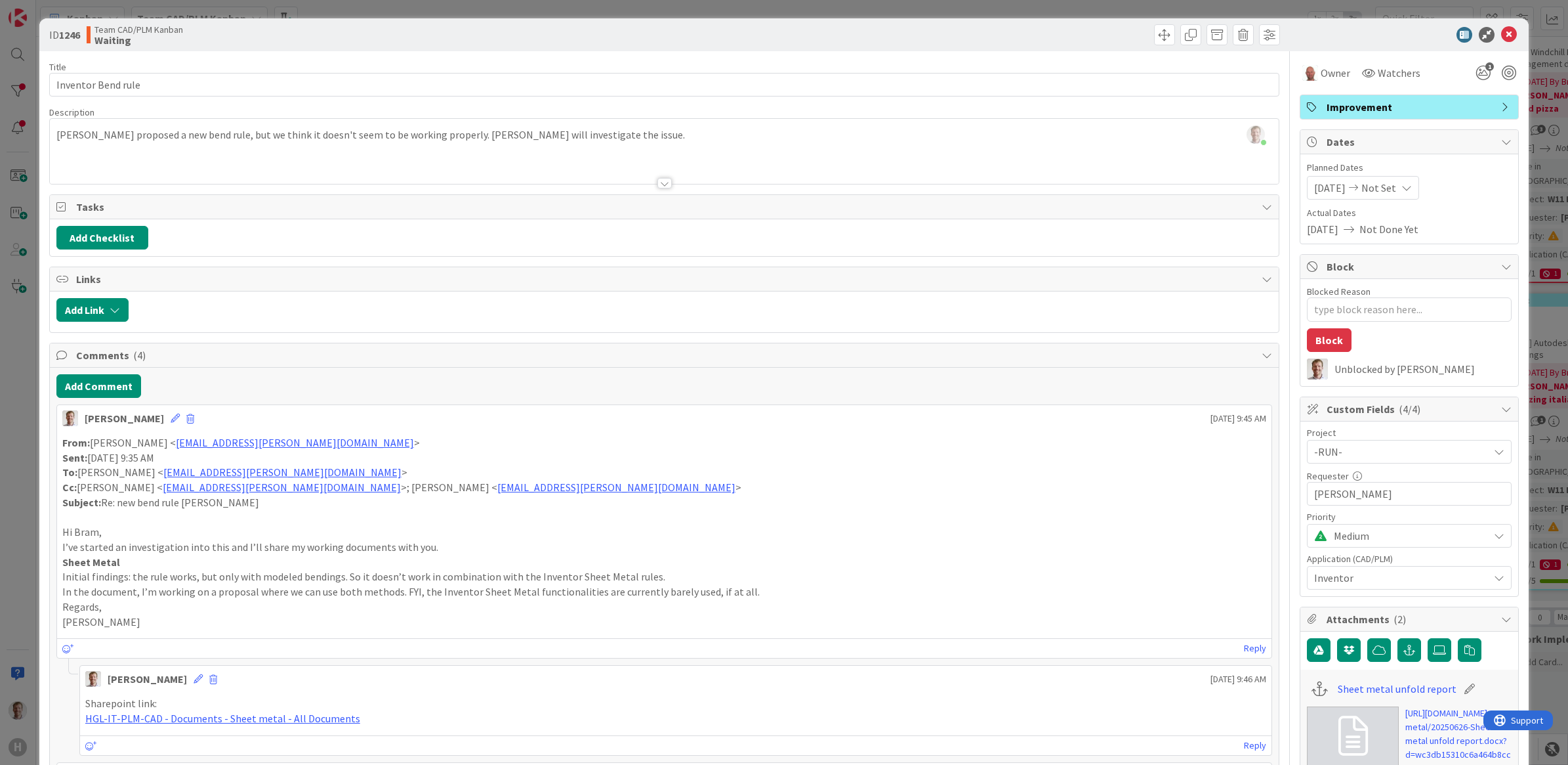
type textarea "x"
